Goal: Task Accomplishment & Management: Manage account settings

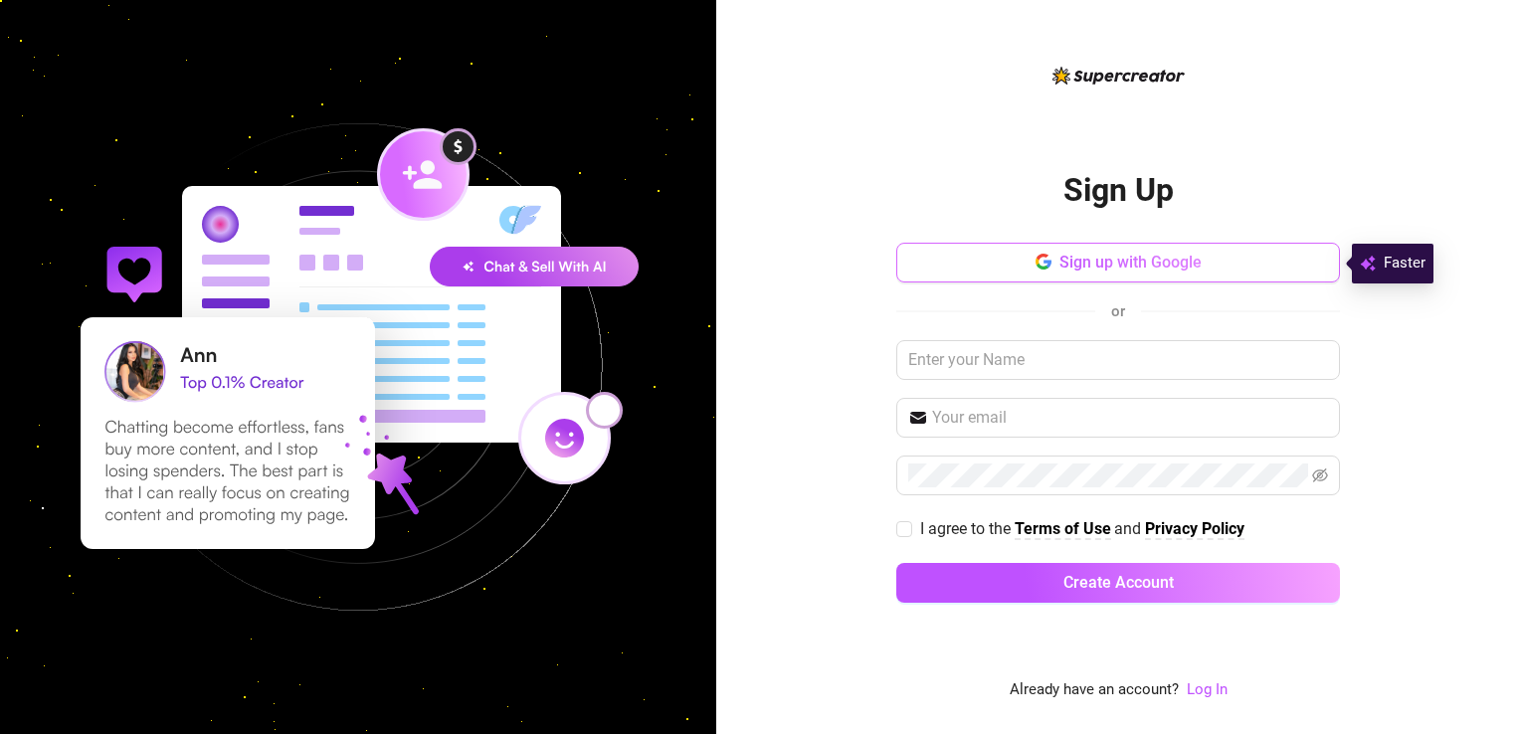
click at [1182, 260] on span "Sign up with Google" at bounding box center [1131, 262] width 142 height 19
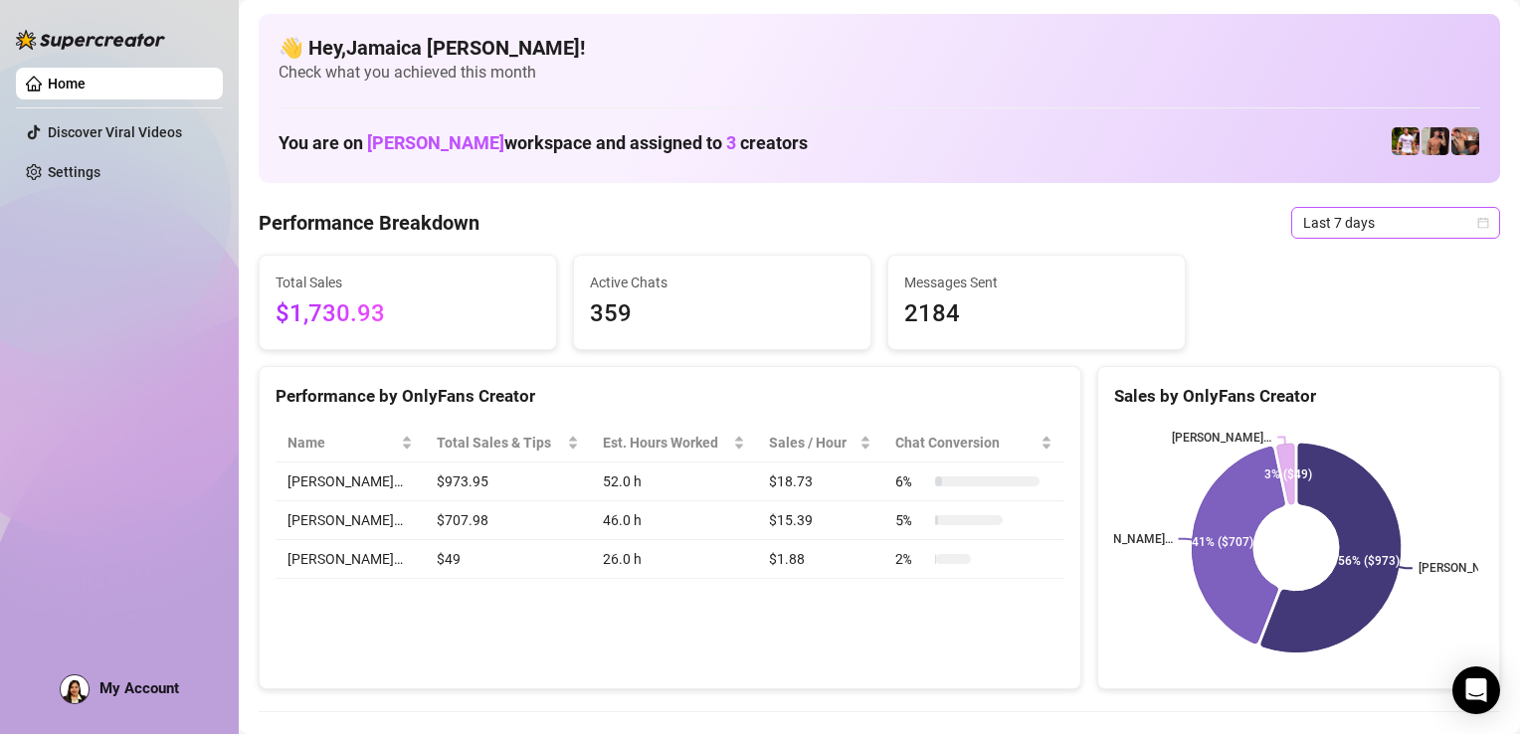
click at [1384, 233] on span "Last 7 days" at bounding box center [1395, 223] width 185 height 30
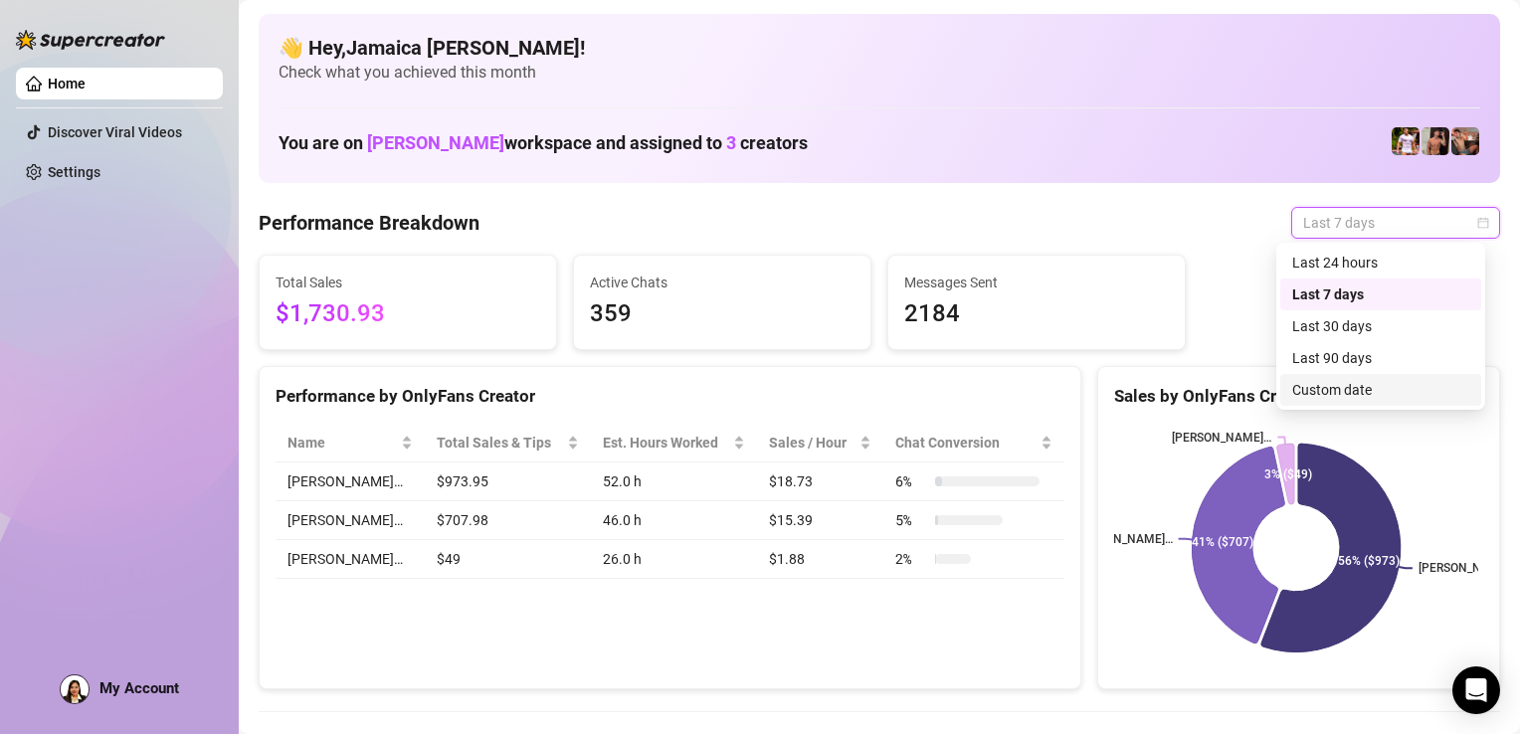
click at [1343, 395] on div "Custom date" at bounding box center [1380, 390] width 177 height 22
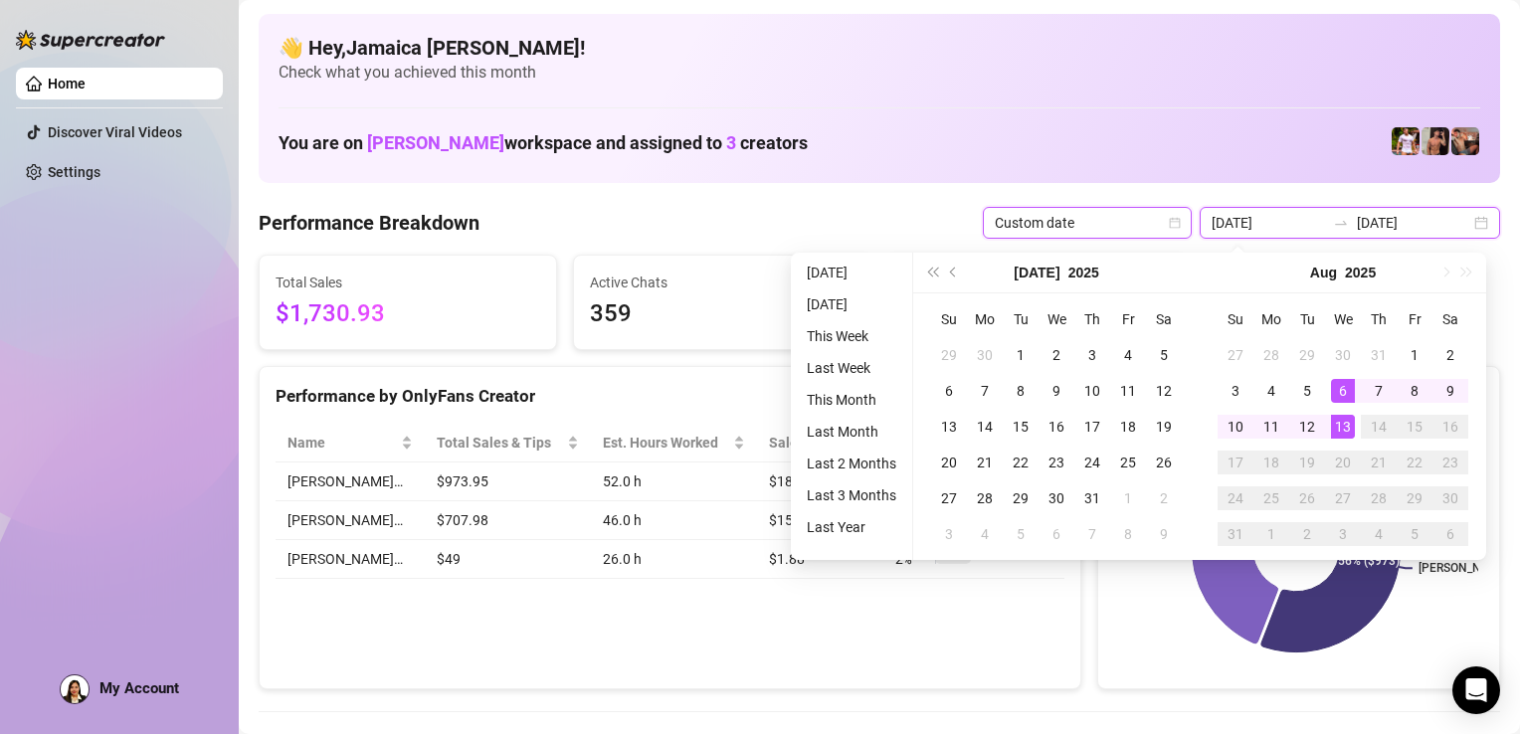
click at [1280, 222] on input "[DATE]" at bounding box center [1268, 223] width 113 height 22
type input "[DATE]"
click at [1416, 343] on div "1" at bounding box center [1415, 355] width 24 height 24
type input "[DATE]"
click at [1345, 423] on div "13" at bounding box center [1343, 427] width 24 height 24
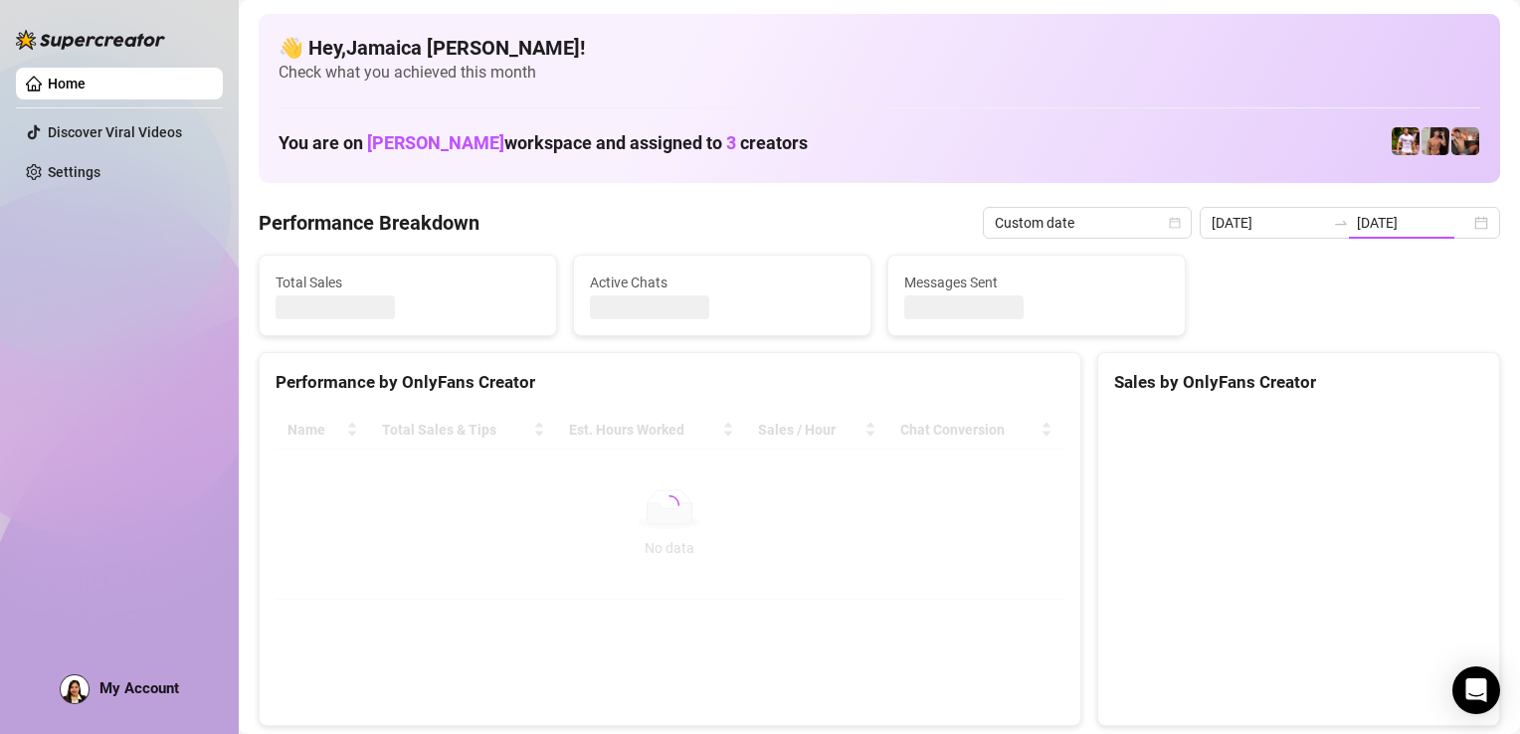
type input "[DATE]"
